Goal: Information Seeking & Learning: Learn about a topic

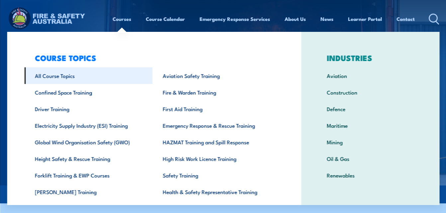
scroll to position [33, 0]
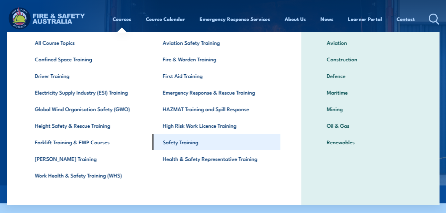
click at [169, 142] on link "Safety Training" at bounding box center [216, 142] width 128 height 17
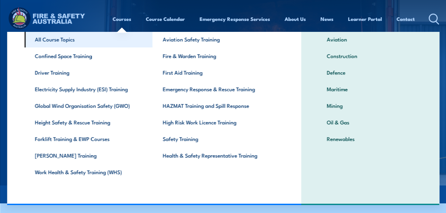
scroll to position [3, 0]
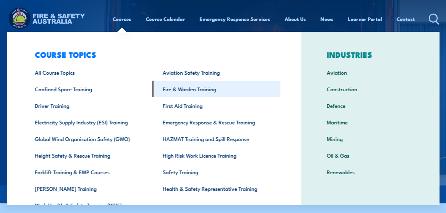
click at [175, 91] on link "Fire & Warden Training" at bounding box center [216, 89] width 128 height 17
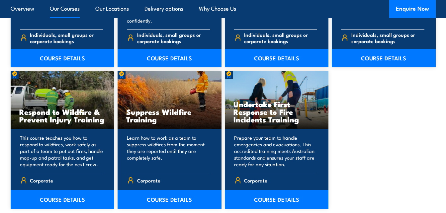
scroll to position [997, 0]
